Goal: Find specific page/section

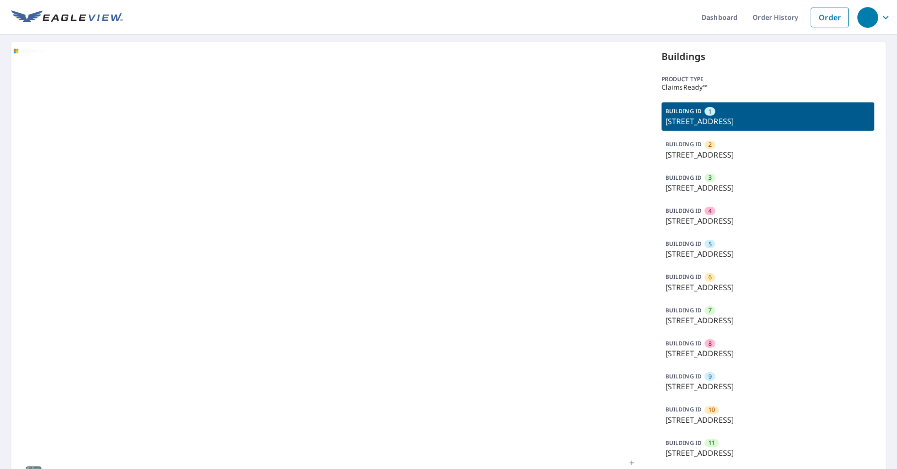
click at [743, 119] on p "7751 E Glenrosa Ave, Scottsdale, AZ, 85251" at bounding box center [767, 121] width 205 height 11
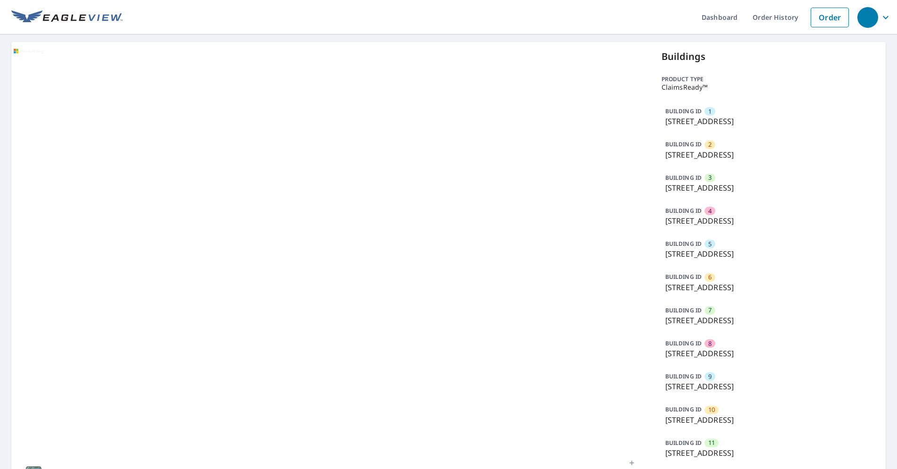
click at [743, 119] on p "7751 E Glenrosa Ave, Scottsdale, AZ, 85251" at bounding box center [767, 121] width 205 height 11
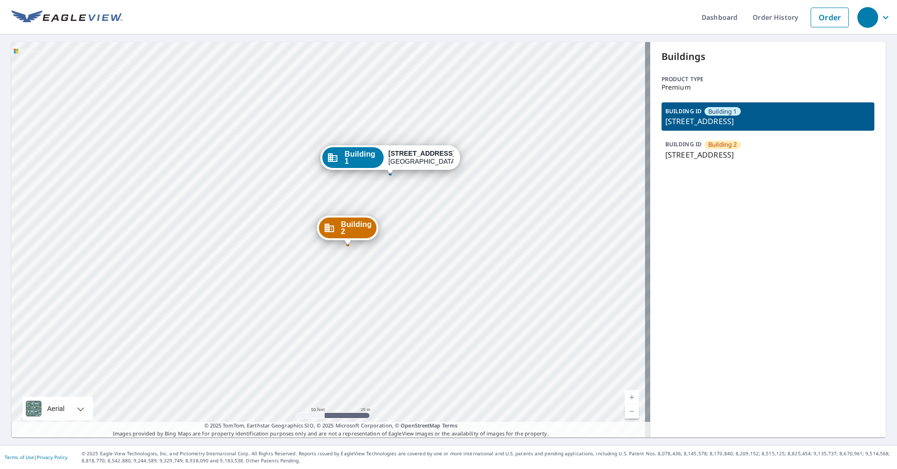
click at [531, 109] on div "Building 2 [STREET_ADDRESS] Building 1 [STREET_ADDRESS]" at bounding box center [330, 239] width 639 height 395
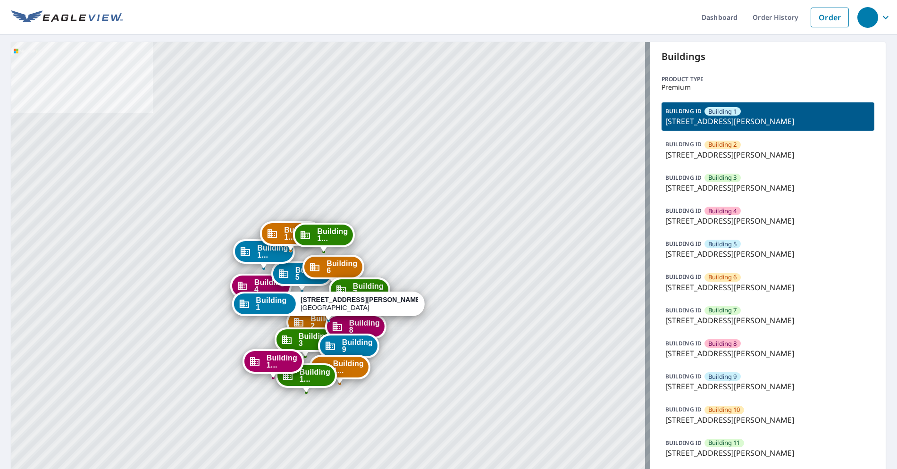
click at [738, 313] on div "BUILDING ID Building 7 19199 Jackson Court, Elk River, MN, 55330" at bounding box center [767, 315] width 213 height 28
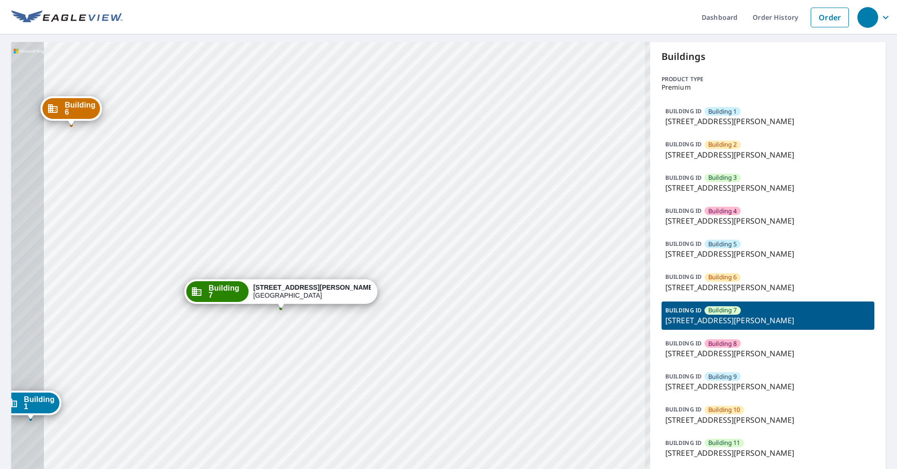
drag, startPoint x: 320, startPoint y: 397, endPoint x: 433, endPoint y: 234, distance: 198.3
click at [433, 234] on div "Building 1 19199 Jackson Court Elk River, MN 55330 Building 2 19199 Jackson Cou…" at bounding box center [330, 322] width 639 height 561
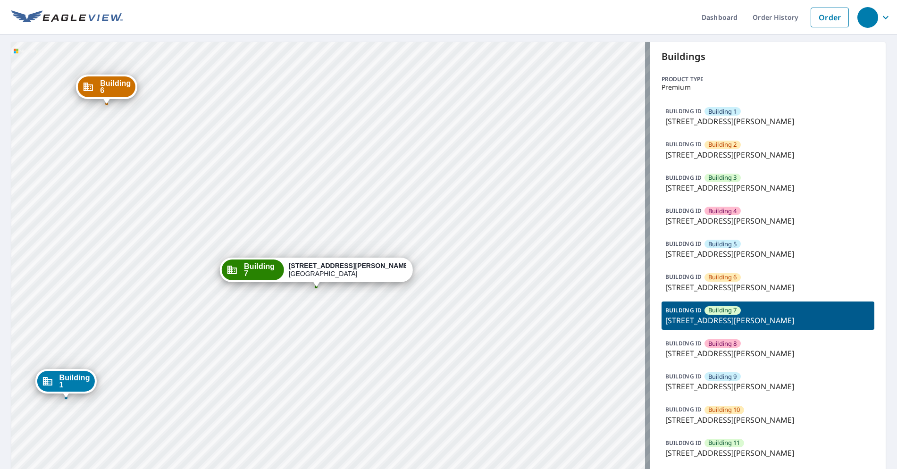
drag, startPoint x: 314, startPoint y: 25, endPoint x: 296, endPoint y: 2, distance: 29.0
click at [314, 25] on ul "Dashboard Order History Order" at bounding box center [488, 17] width 731 height 34
